Goal: Task Accomplishment & Management: Complete application form

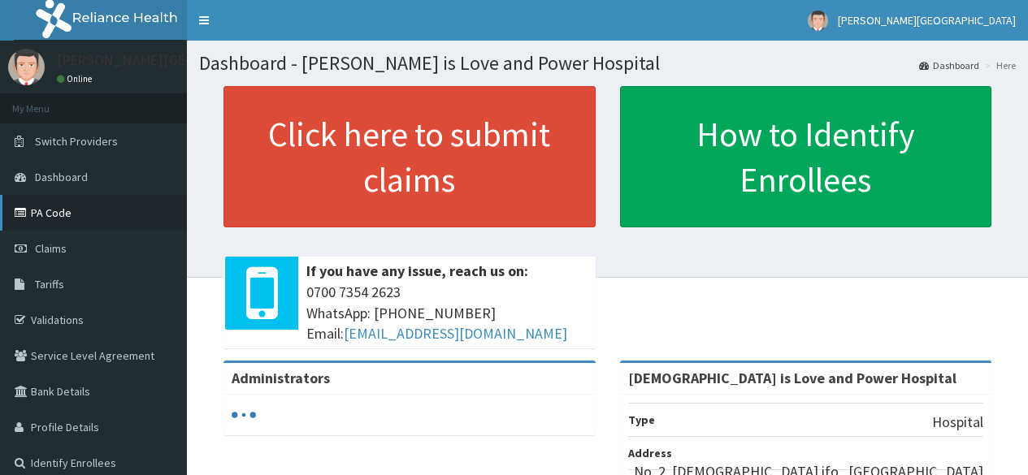
click at [65, 206] on link "PA Code" at bounding box center [93, 213] width 187 height 36
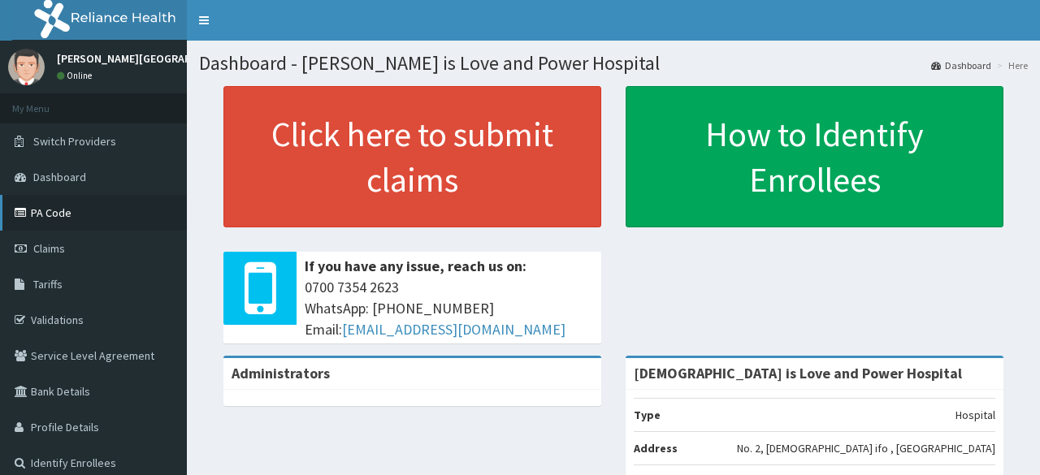
click at [47, 213] on link "PA Code" at bounding box center [93, 213] width 187 height 36
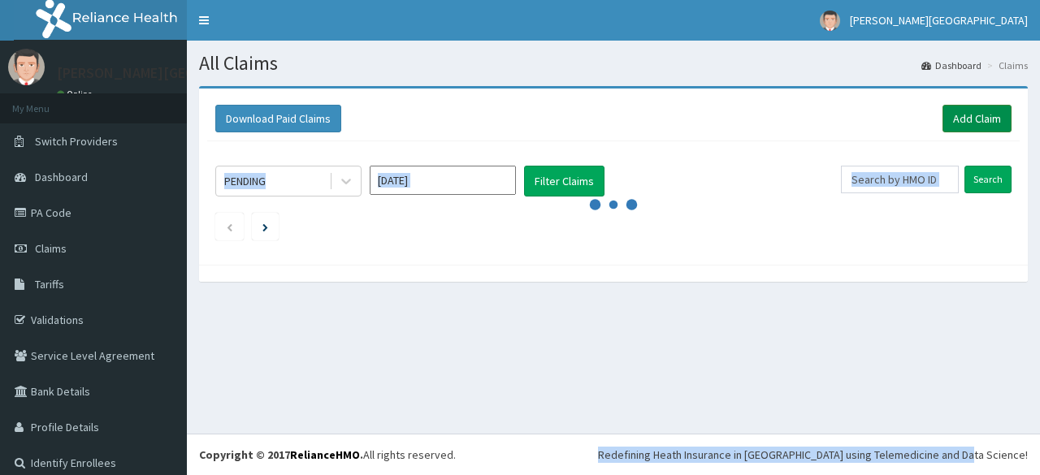
drag, startPoint x: 983, startPoint y: 445, endPoint x: 974, endPoint y: 119, distance: 326.0
click at [974, 119] on div "R EL Toggle navigation [PERSON_NAME][GEOGRAPHIC_DATA][PERSON_NAME] - [EMAIL_ADD…" at bounding box center [520, 237] width 1040 height 475
click at [974, 119] on link "Add Claim" at bounding box center [977, 119] width 69 height 28
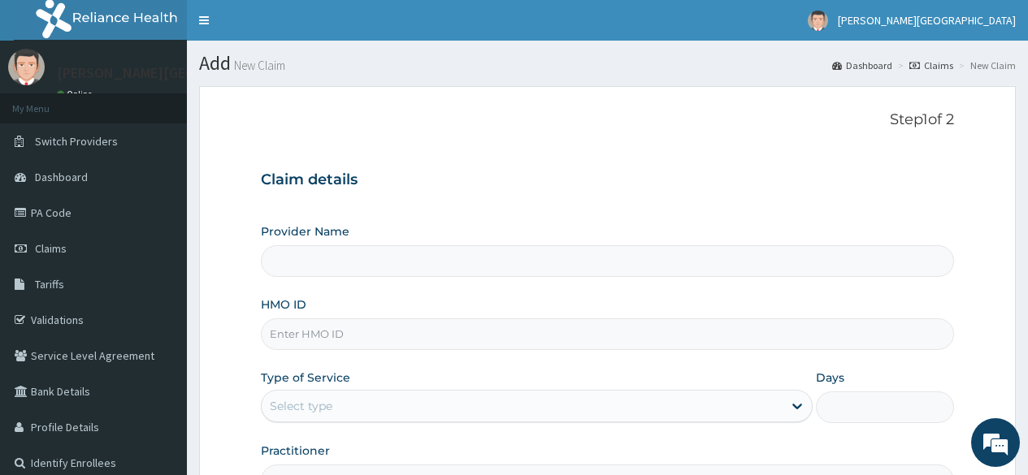
click at [426, 325] on input "HMO ID" at bounding box center [607, 335] width 693 height 32
paste input "tlf/10037/c"
type input "tlf/10037/c"
click at [778, 405] on div "Select type" at bounding box center [522, 406] width 521 height 26
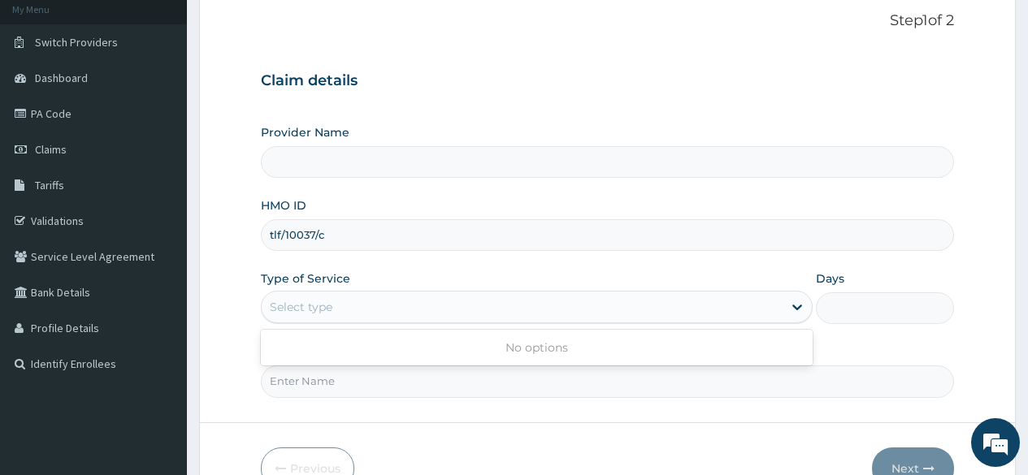
scroll to position [111, 0]
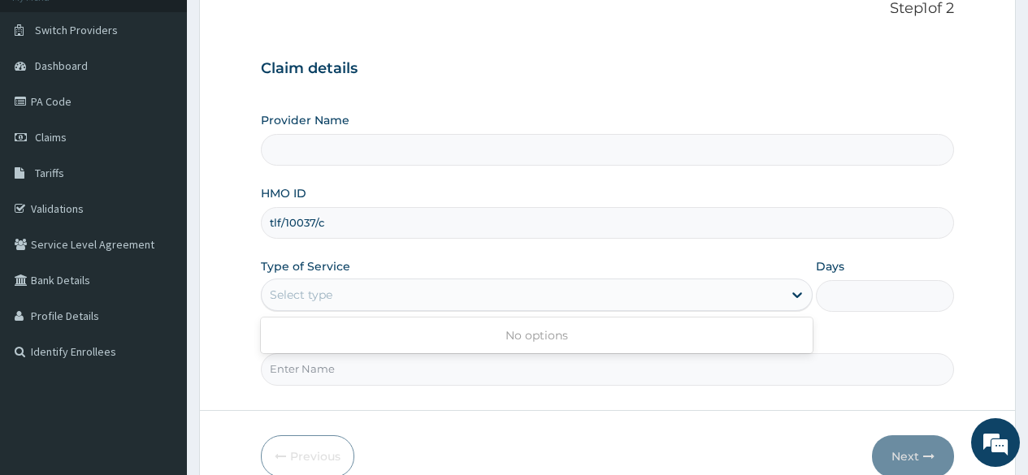
click at [693, 52] on div "Claim details Provider Name HMO ID tlf/10037/c Type of Service Use Up and Down …" at bounding box center [607, 214] width 693 height 341
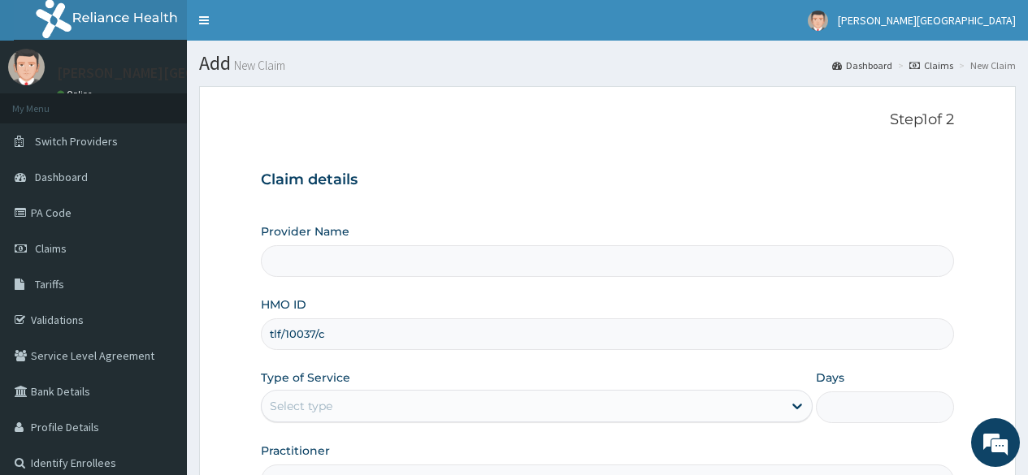
scroll to position [0, 0]
click at [559, 263] on input "Provider Name" at bounding box center [607, 261] width 693 height 32
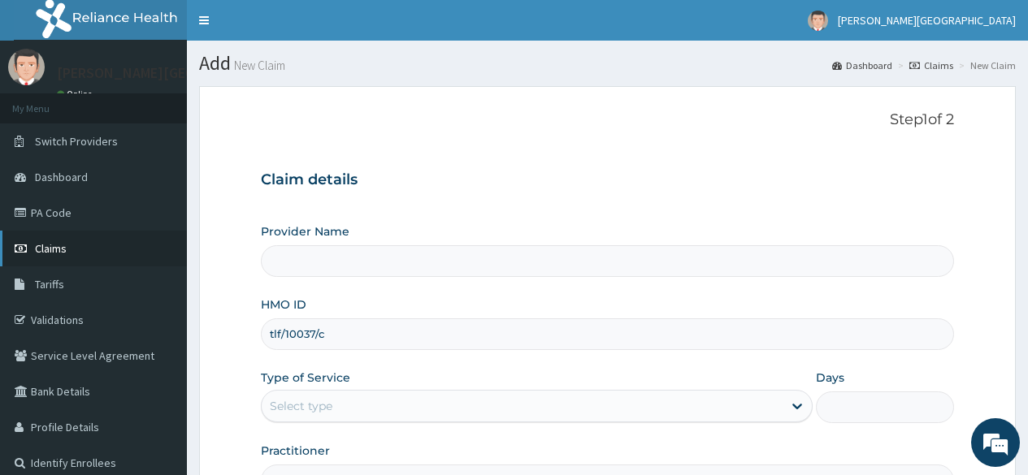
click at [59, 250] on span "Claims" at bounding box center [51, 248] width 32 height 15
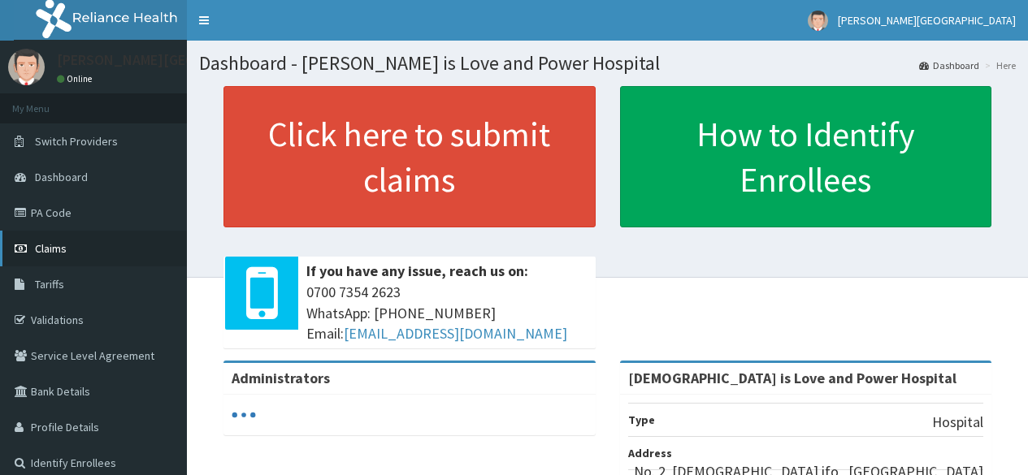
click at [48, 245] on span "Claims" at bounding box center [51, 248] width 32 height 15
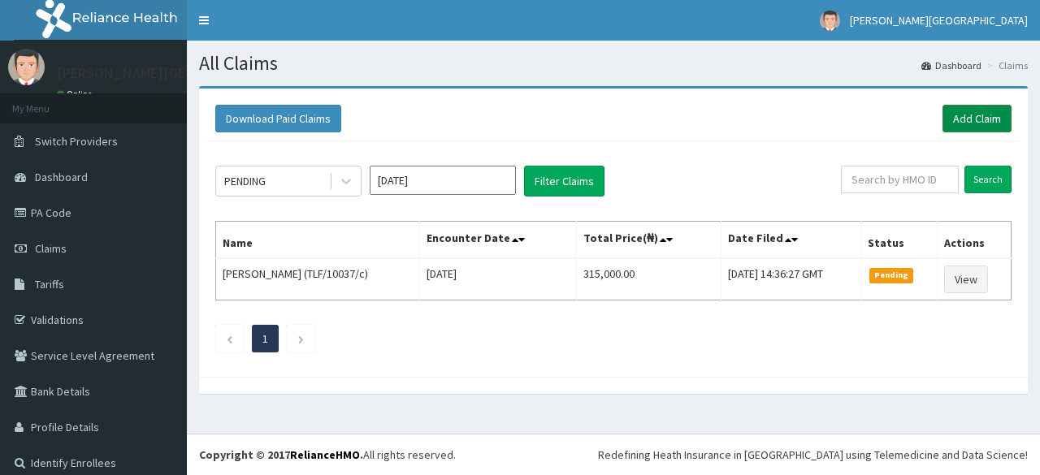
click at [973, 117] on link "Add Claim" at bounding box center [977, 119] width 69 height 28
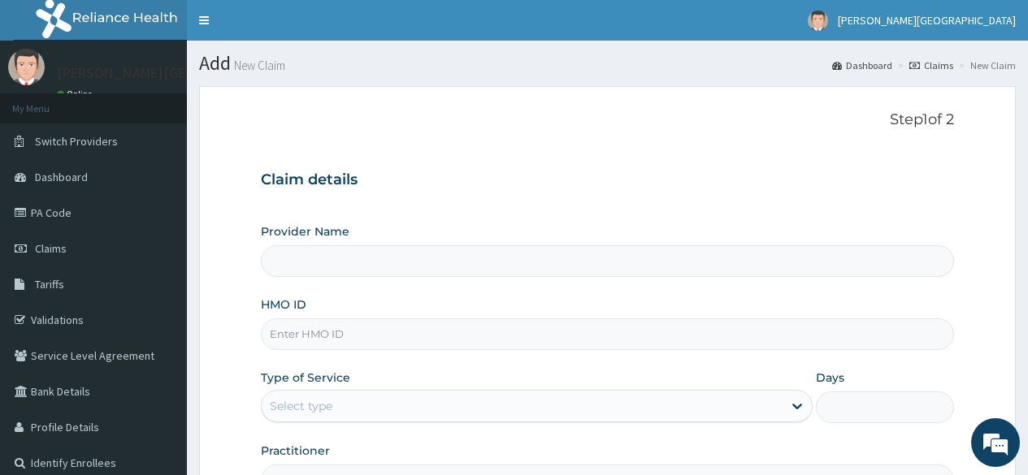
type input "[DEMOGRAPHIC_DATA] is Love and Power Hospital"
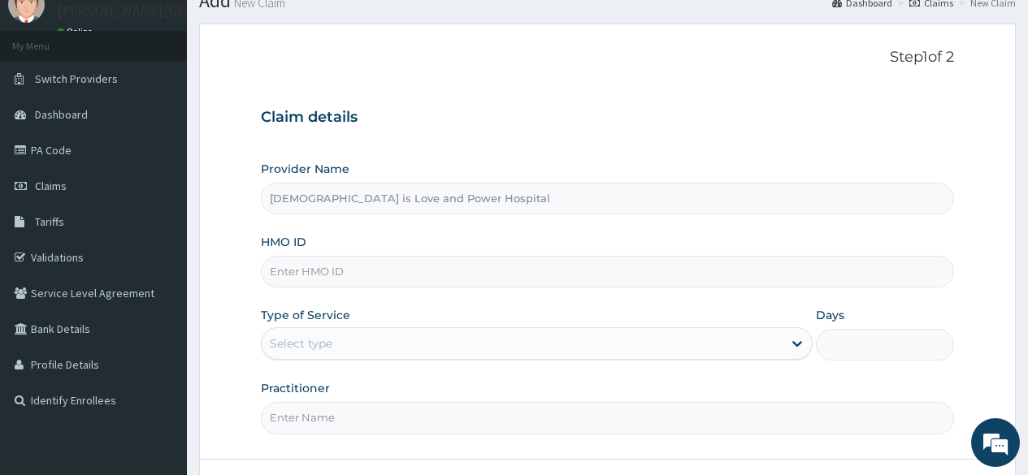
scroll to position [78, 0]
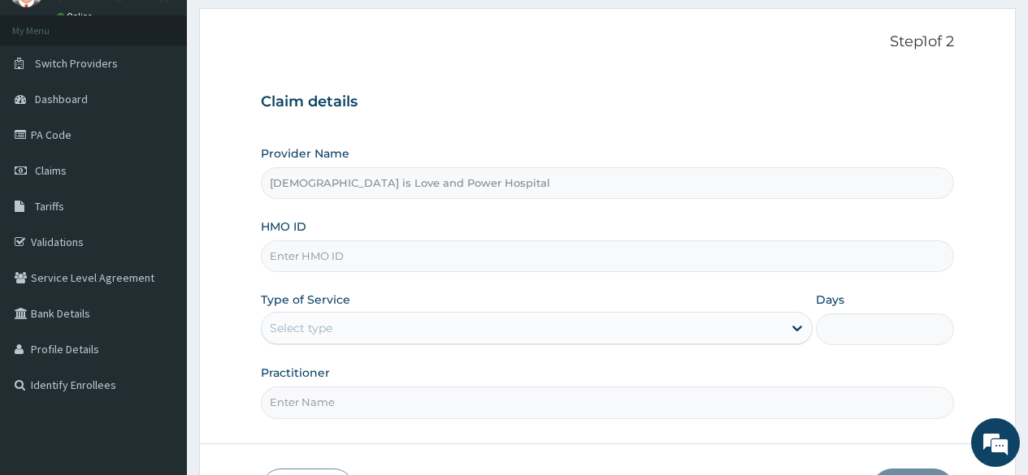
click at [644, 258] on input "HMO ID" at bounding box center [607, 257] width 693 height 32
paste input "tlf/10037/c"
type input "tlf/10037/c"
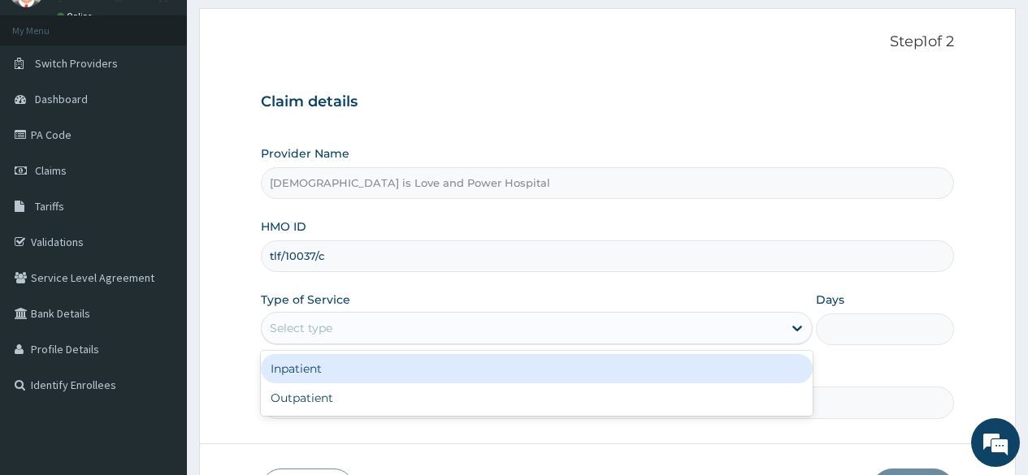
click at [625, 323] on div "Select type" at bounding box center [522, 328] width 521 height 26
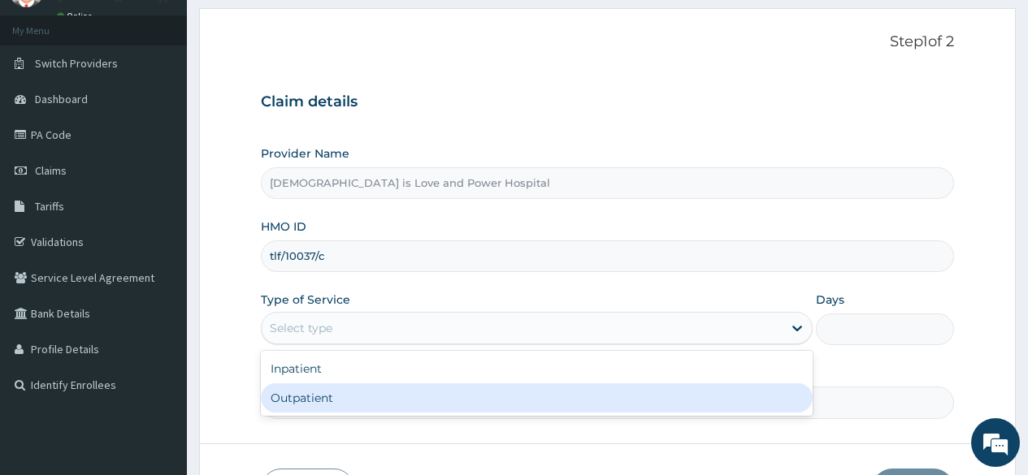
click at [580, 397] on div "Outpatient" at bounding box center [537, 398] width 552 height 29
type input "1"
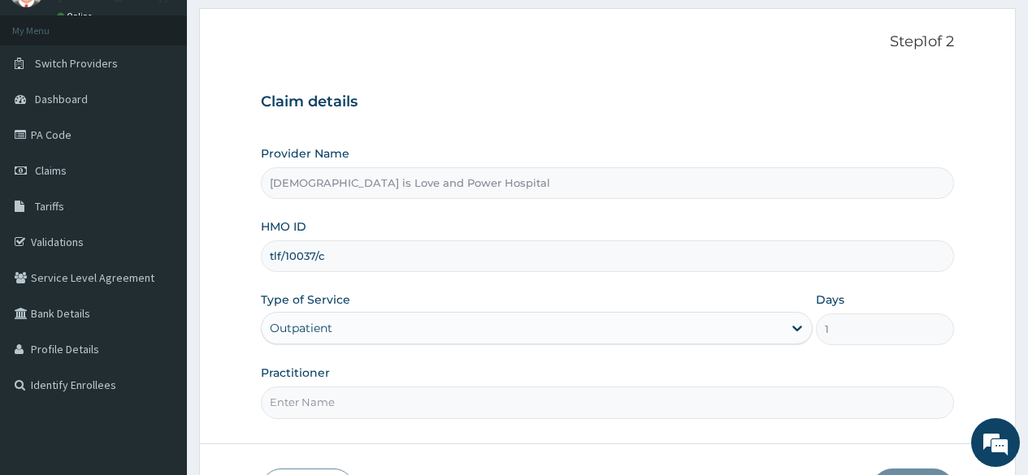
scroll to position [0, 0]
click at [582, 331] on div "Outpatient" at bounding box center [522, 328] width 521 height 26
click at [583, 331] on div "Outpatient" at bounding box center [522, 328] width 521 height 26
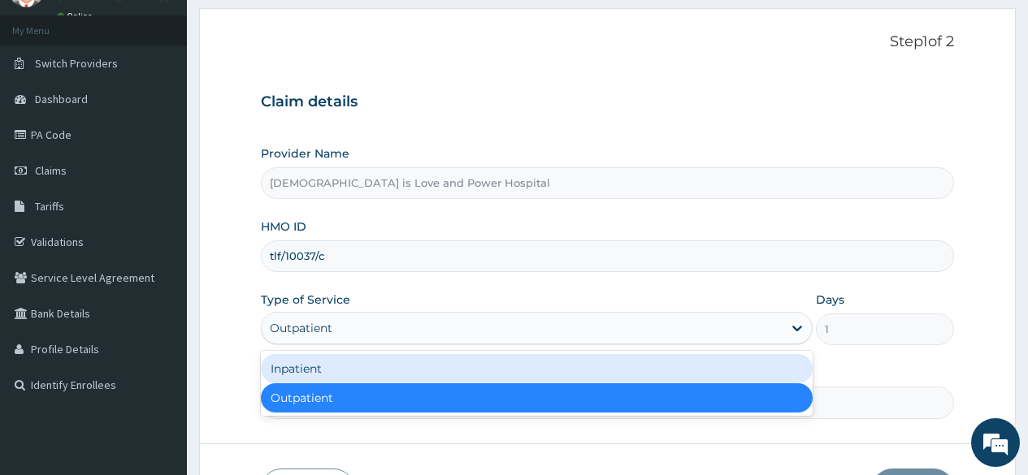
drag, startPoint x: 583, startPoint y: 331, endPoint x: 531, endPoint y: 376, distance: 69.1
click at [531, 345] on div "option Outpatient, selected. option Inpatient focused, 1 of 2. 2 results availa…" at bounding box center [537, 328] width 552 height 33
click at [544, 367] on div "Inpatient" at bounding box center [537, 368] width 552 height 29
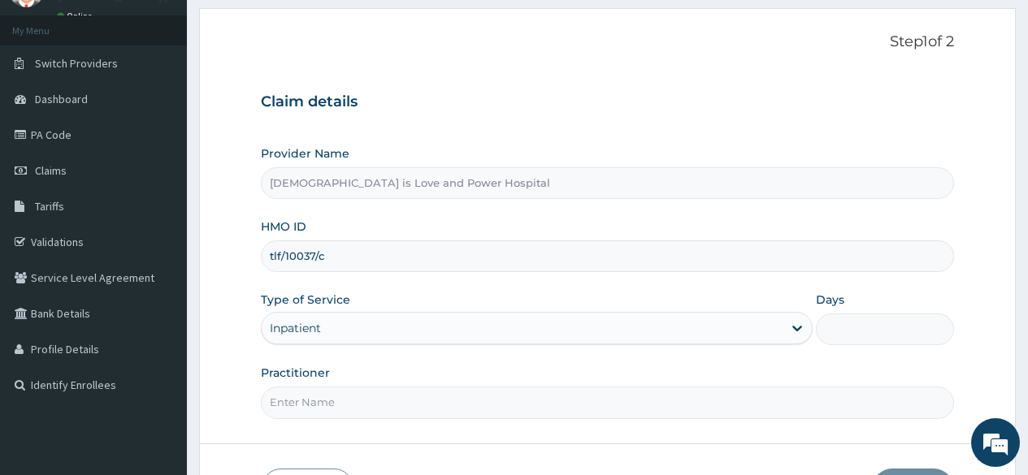
click at [846, 328] on input "Days" at bounding box center [885, 330] width 138 height 32
type input "5"
click at [597, 403] on input "Practitioner" at bounding box center [607, 403] width 693 height 32
type input "DR ATOZA"
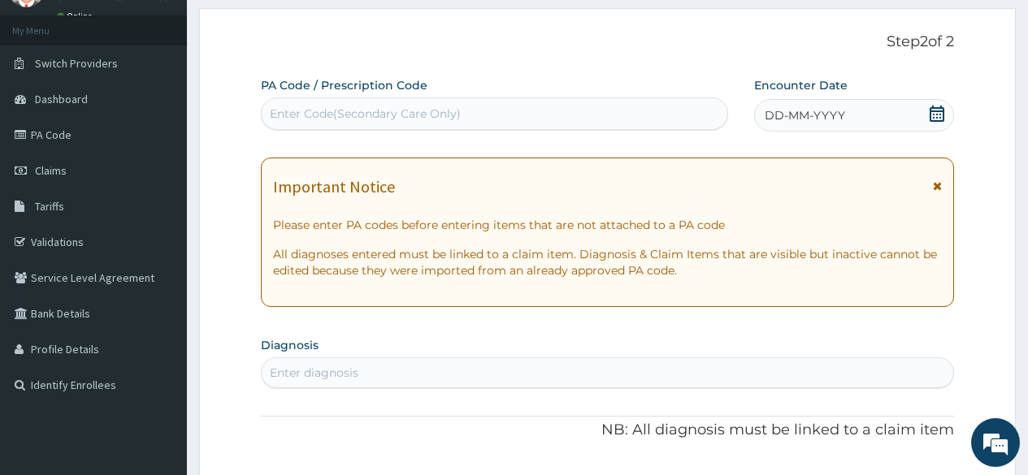
click at [604, 106] on div "Enter Code(Secondary Care Only)" at bounding box center [494, 114] width 465 height 26
paste input "PA/A02C3E"
type input "PA/A02C3E"
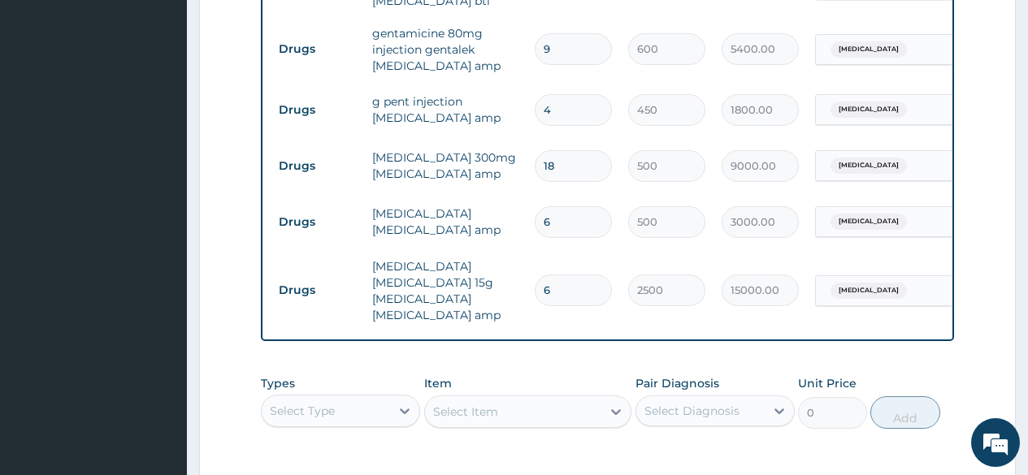
scroll to position [1098, 0]
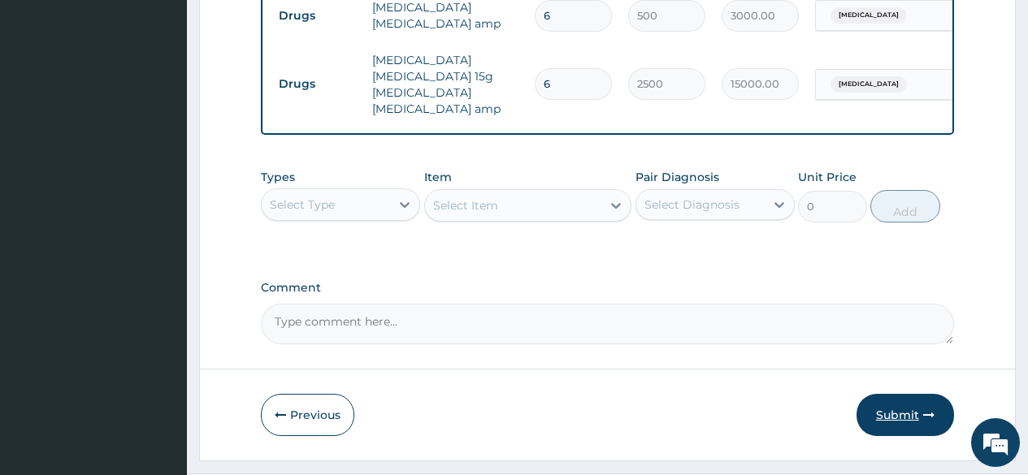
click at [910, 394] on button "Submit" at bounding box center [906, 415] width 98 height 42
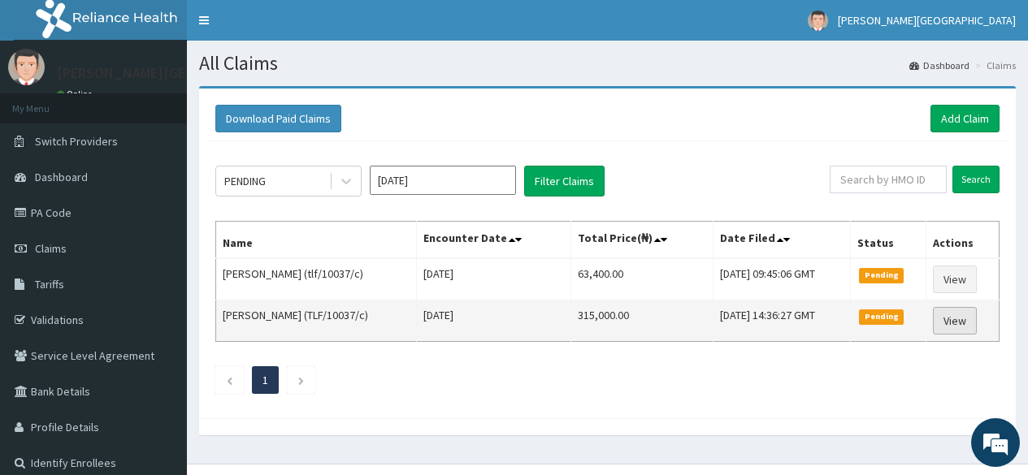
click at [957, 319] on link "View" at bounding box center [955, 321] width 44 height 28
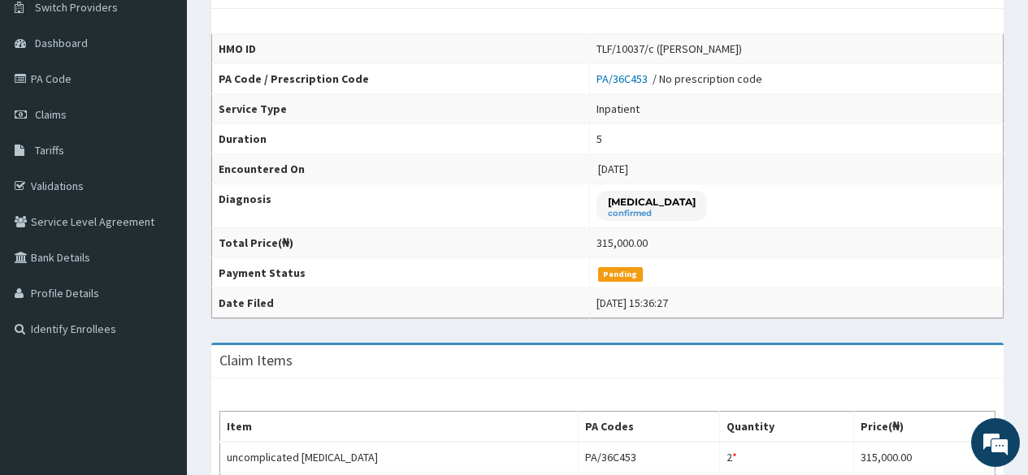
scroll to position [295, 0]
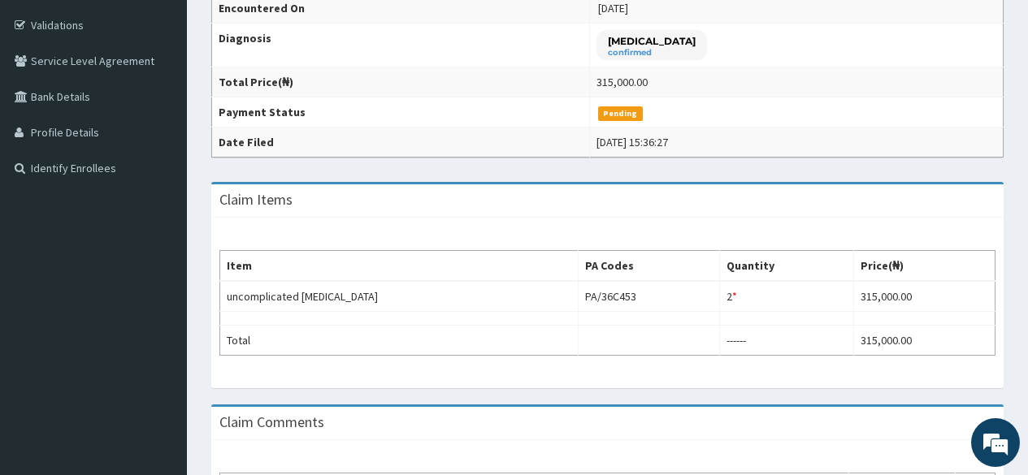
drag, startPoint x: 1039, startPoint y: 137, endPoint x: 1039, endPoint y: 279, distance: 142.2
click at [1028, 279] on html "R EL Toggle navigation [PERSON_NAME][GEOGRAPHIC_DATA][PERSON_NAME] - [EMAIL_ADD…" at bounding box center [514, 170] width 1028 height 931
click at [746, 292] on td "2 * Quantity has been changed" at bounding box center [786, 296] width 134 height 31
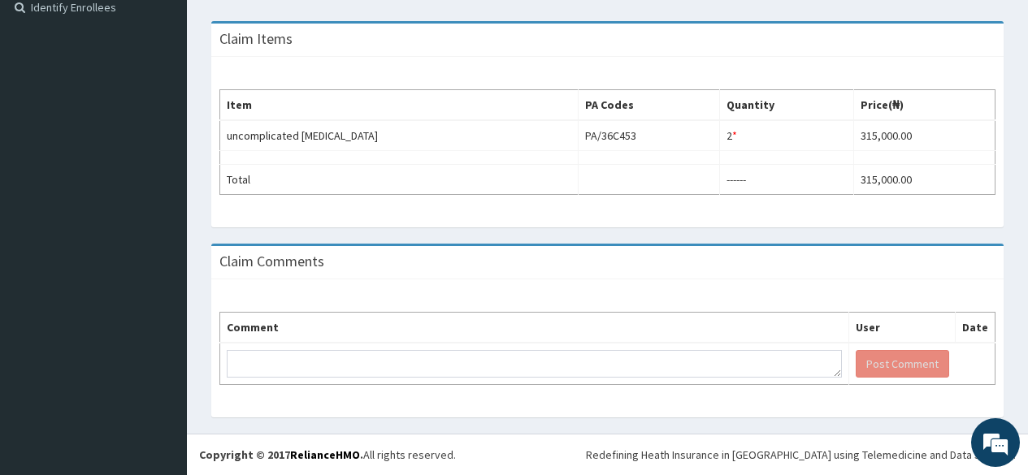
scroll to position [0, 0]
click at [600, 343] on td at bounding box center [534, 364] width 629 height 42
click at [609, 379] on td at bounding box center [534, 364] width 629 height 42
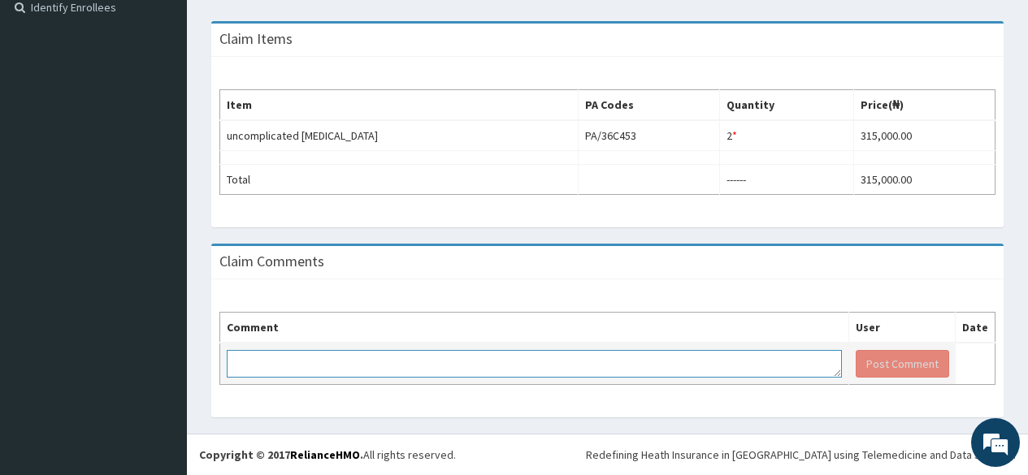
click at [588, 358] on textarea at bounding box center [534, 364] width 615 height 28
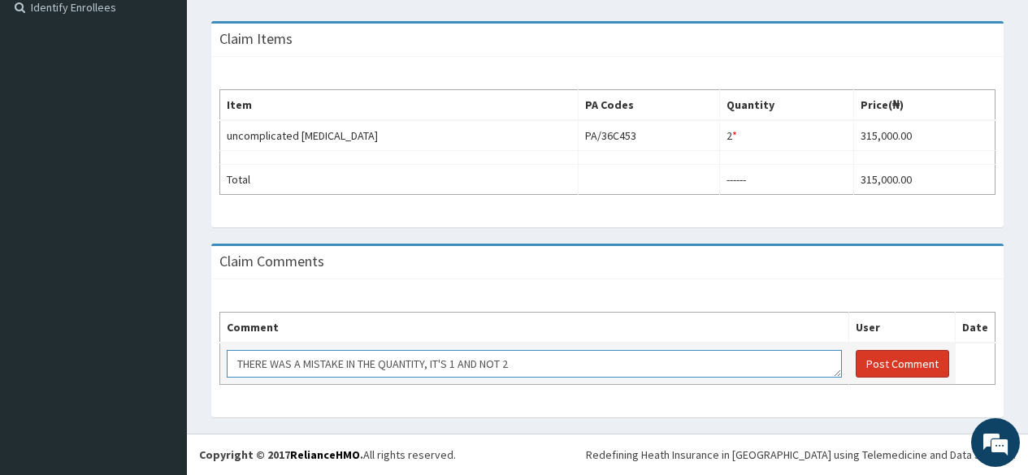
type textarea "THERE WAS A MISTAKE IN THE QUANTITY, IT'S 1 AND NOT 2"
click at [887, 365] on button "Post Comment" at bounding box center [902, 364] width 93 height 28
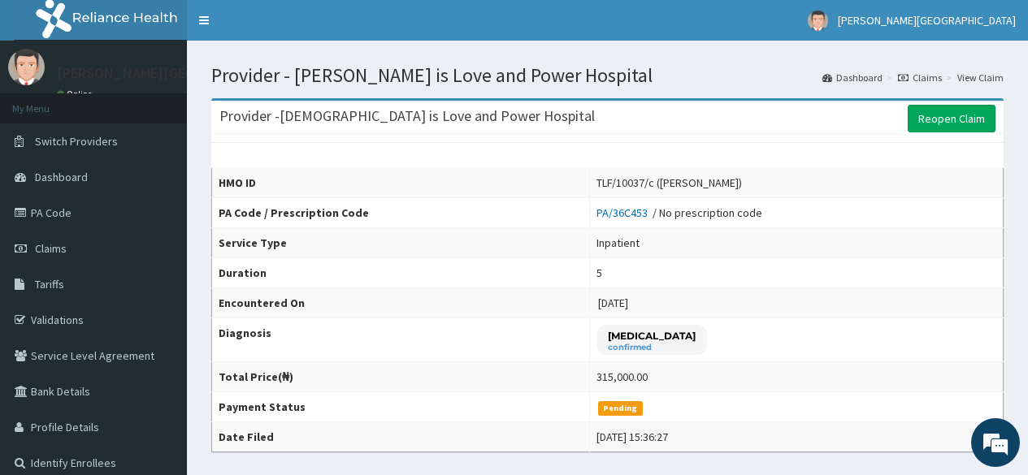
click at [321, 214] on th "PA Code / Prescription Code" at bounding box center [401, 213] width 378 height 30
click at [59, 242] on span "Claims" at bounding box center [51, 248] width 32 height 15
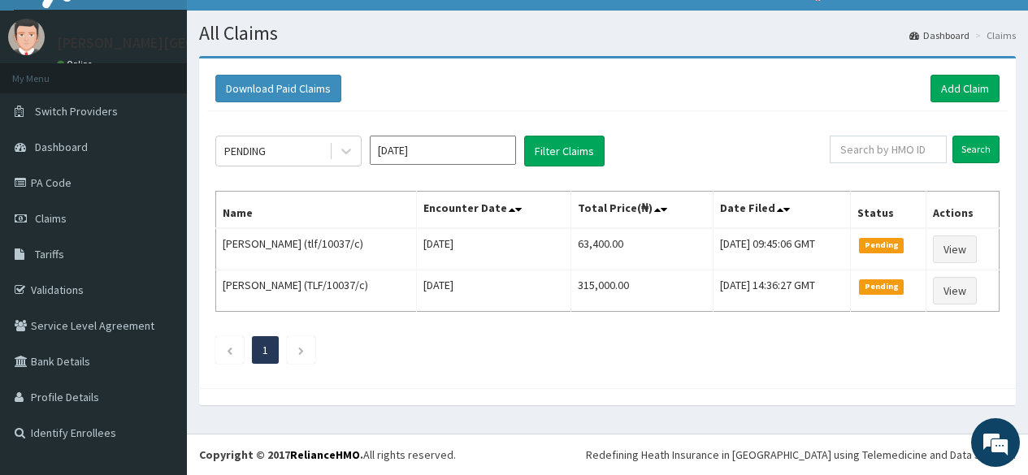
click at [480, 148] on input "[DATE]" at bounding box center [443, 150] width 146 height 29
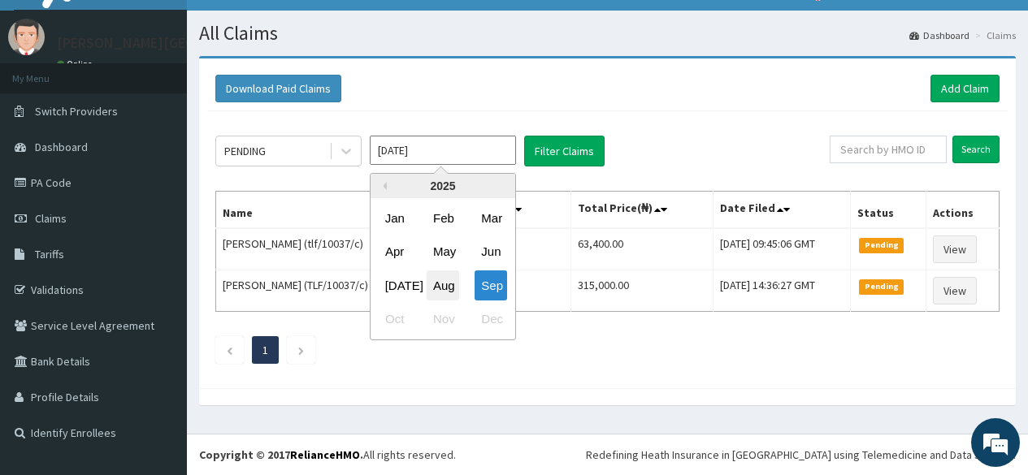
click at [458, 285] on div "Aug" at bounding box center [443, 286] width 33 height 30
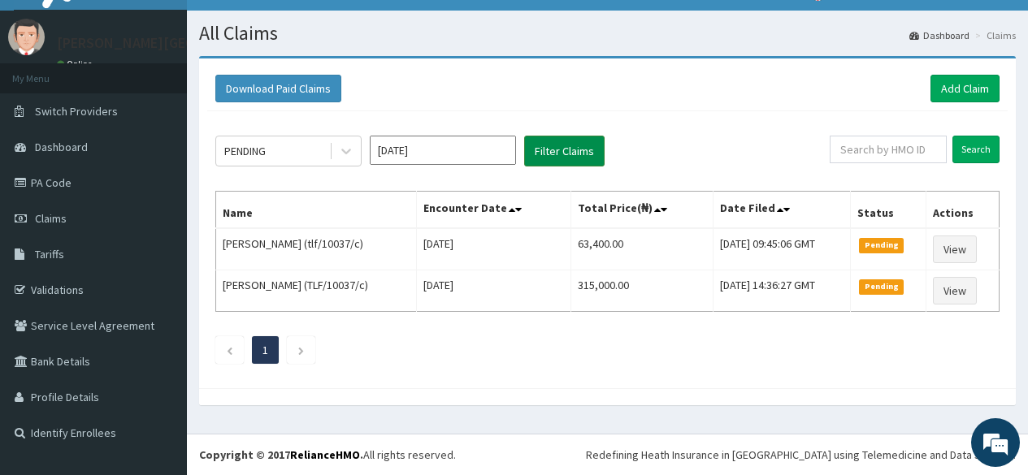
click at [571, 138] on button "Filter Claims" at bounding box center [564, 151] width 80 height 31
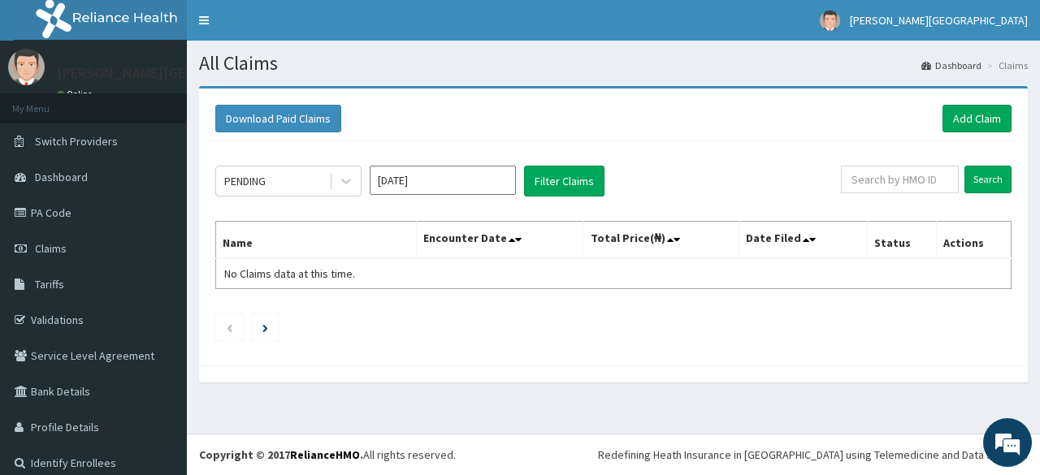
click at [504, 182] on input "[DATE]" at bounding box center [443, 180] width 146 height 29
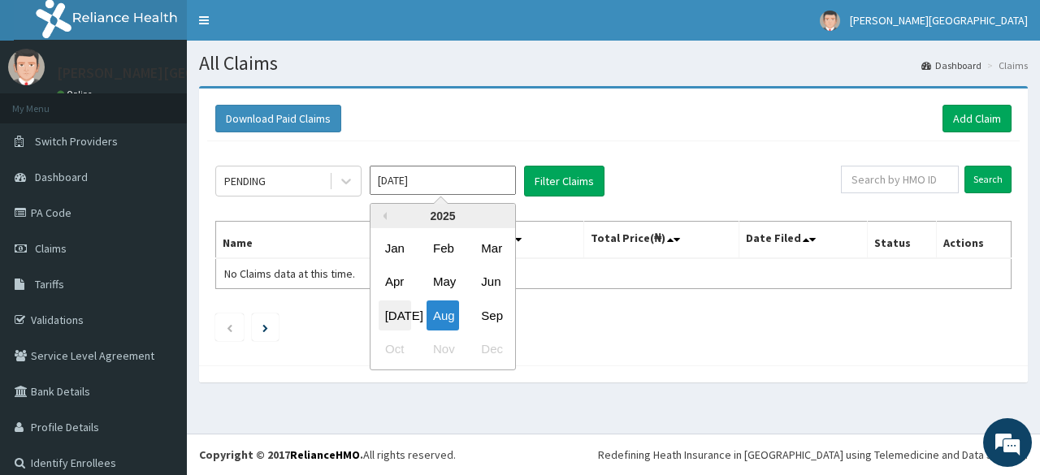
click at [406, 304] on div "[DATE]" at bounding box center [395, 316] width 33 height 30
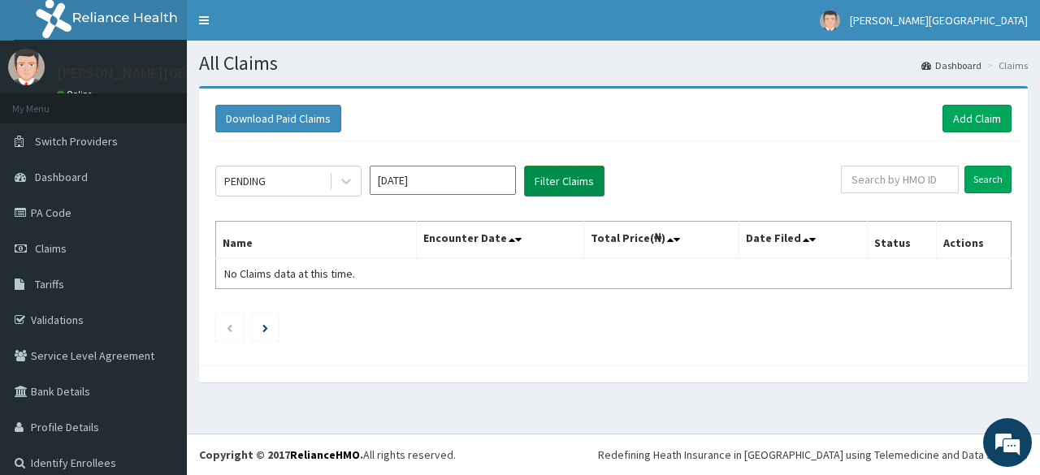
click at [588, 173] on button "Filter Claims" at bounding box center [564, 181] width 80 height 31
click at [554, 176] on button "Filter Claims" at bounding box center [564, 181] width 80 height 31
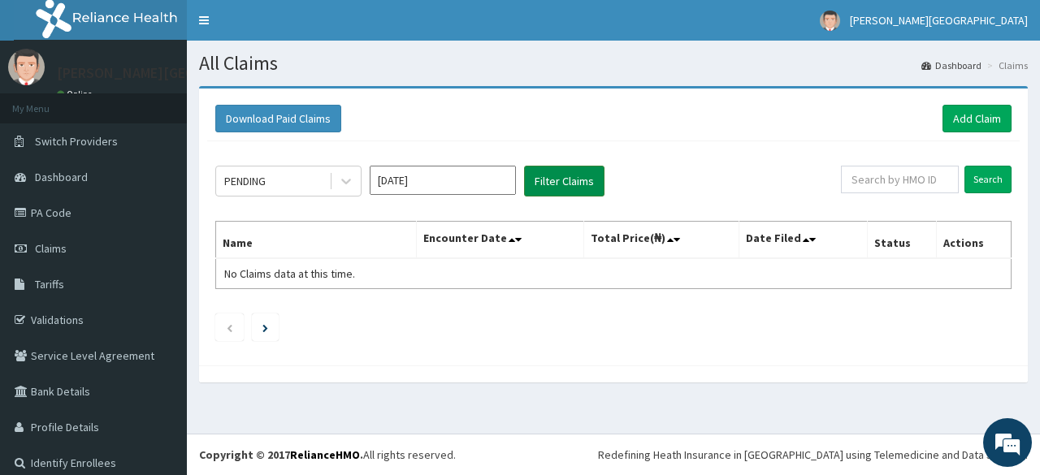
click at [554, 176] on button "Filter Claims" at bounding box center [564, 181] width 80 height 31
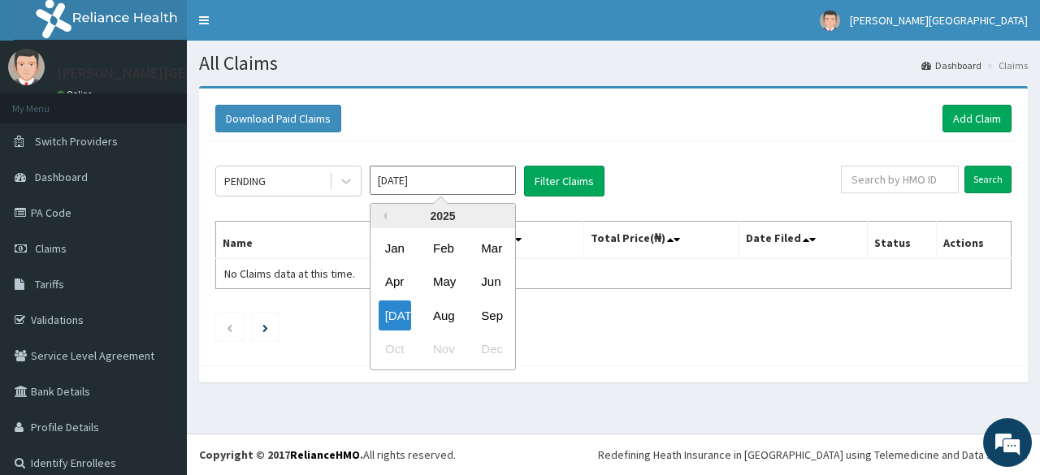
click at [483, 188] on input "Jul 2025" at bounding box center [443, 180] width 146 height 29
click at [491, 283] on div "Jun" at bounding box center [491, 282] width 33 height 30
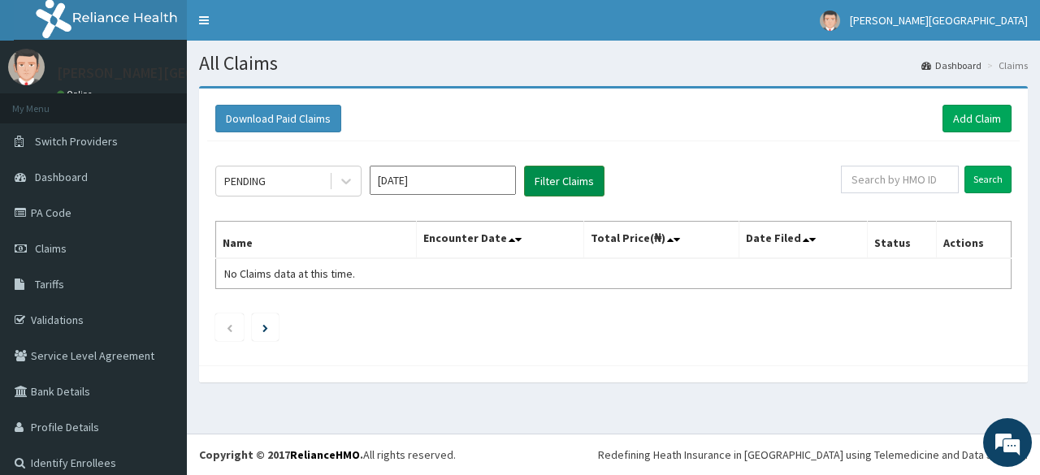
click at [554, 185] on button "Filter Claims" at bounding box center [564, 181] width 80 height 31
click at [565, 179] on button "Filter Claims" at bounding box center [564, 181] width 80 height 31
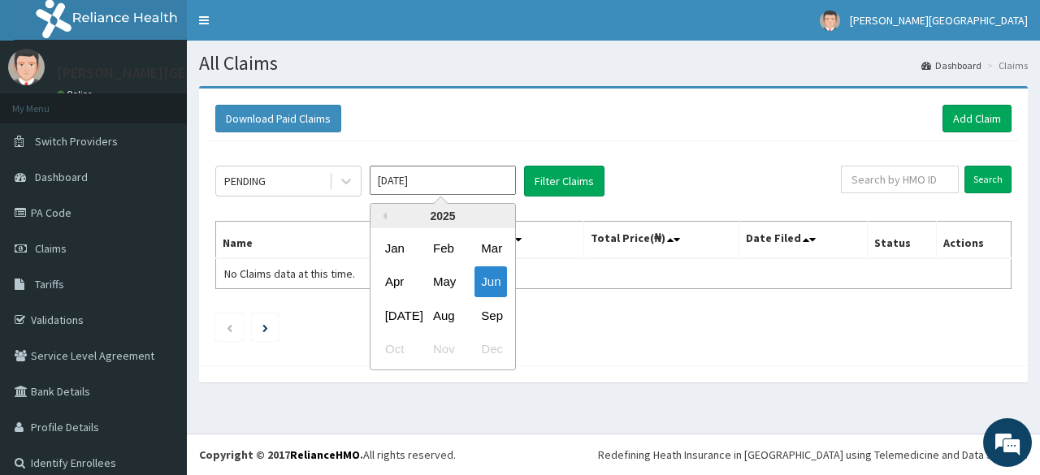
click at [481, 171] on input "Jun 2025" at bounding box center [443, 180] width 146 height 29
click at [449, 271] on div "May" at bounding box center [443, 282] width 33 height 30
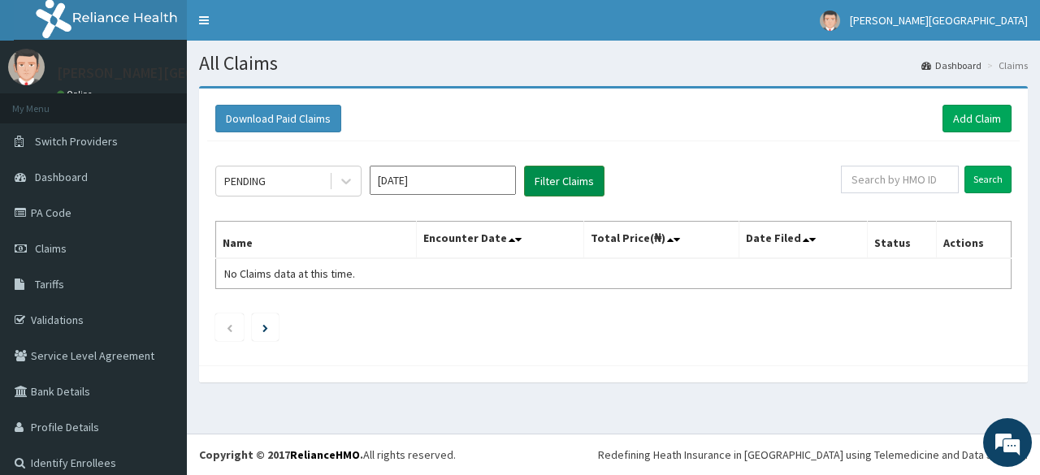
click at [564, 180] on button "Filter Claims" at bounding box center [564, 181] width 80 height 31
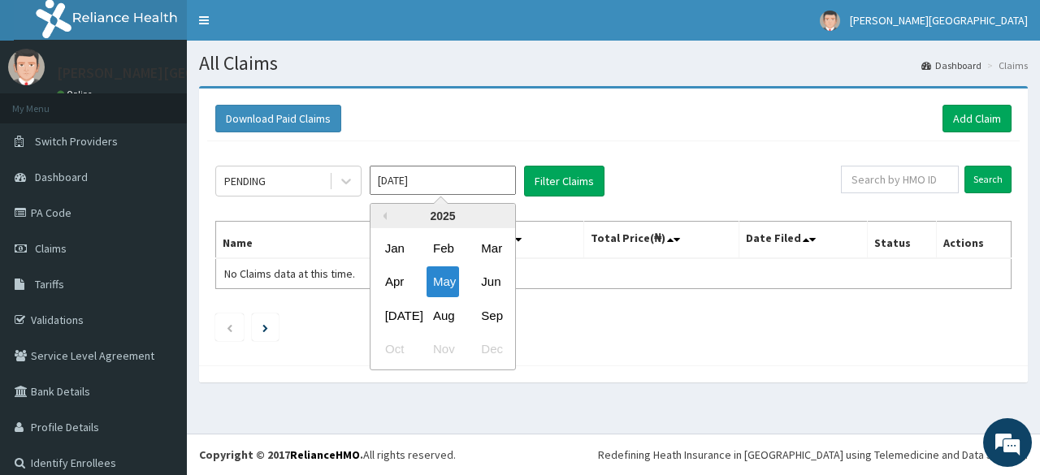
click at [501, 175] on input "May 2025" at bounding box center [443, 180] width 146 height 29
click at [390, 282] on div "Apr" at bounding box center [395, 282] width 33 height 30
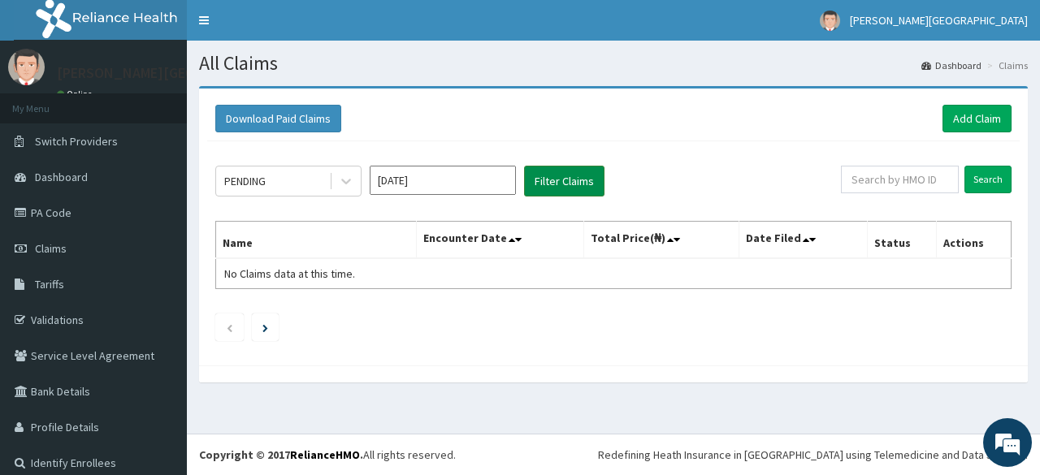
click at [552, 197] on div "PENDING Apr 2025 Filter Claims Search Name Encounter Date Total Price(₦) Date F…" at bounding box center [613, 249] width 813 height 216
click at [556, 185] on button "Filter Claims" at bounding box center [564, 181] width 80 height 31
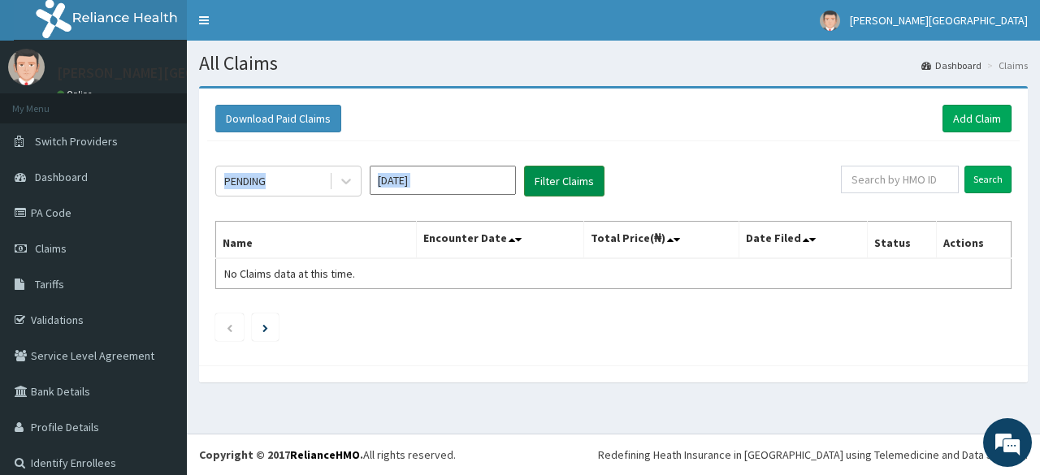
click at [556, 185] on button "Filter Claims" at bounding box center [564, 181] width 80 height 31
click at [648, 26] on nav "Toggle navigation Jesus Hospital Jesus Hospital - jilphospital@gmail.com Member…" at bounding box center [613, 20] width 853 height 41
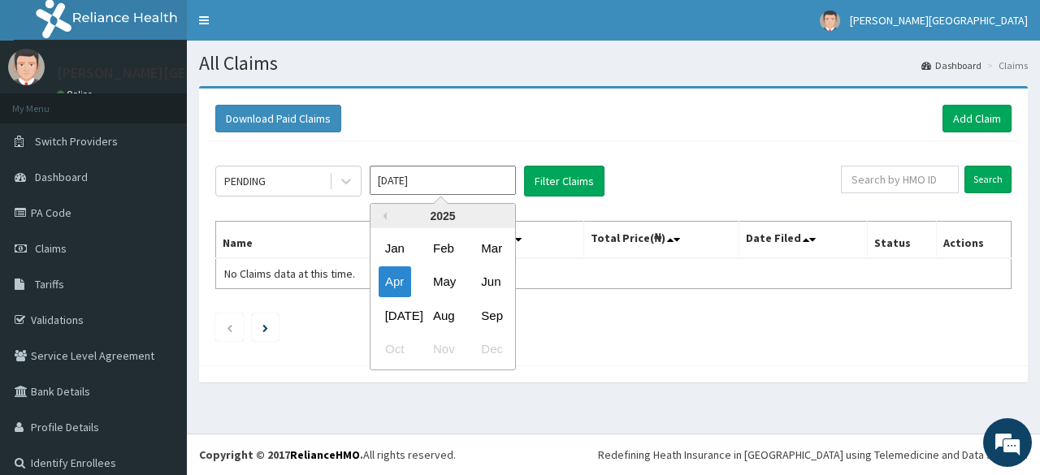
click at [436, 175] on input "Apr 2025" at bounding box center [443, 180] width 146 height 29
click at [485, 307] on div "Sep" at bounding box center [491, 316] width 33 height 30
type input "[DATE]"
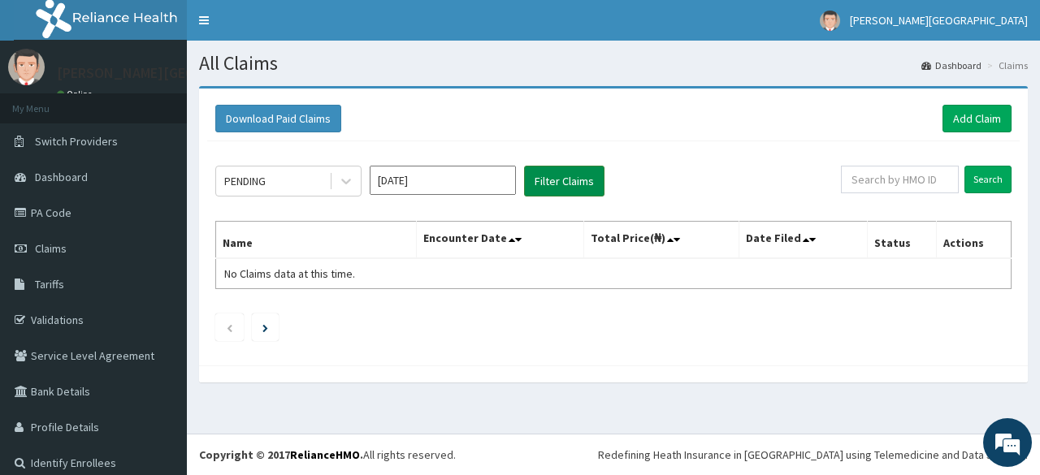
click at [567, 180] on button "Filter Claims" at bounding box center [564, 181] width 80 height 31
